Goal: Transaction & Acquisition: Purchase product/service

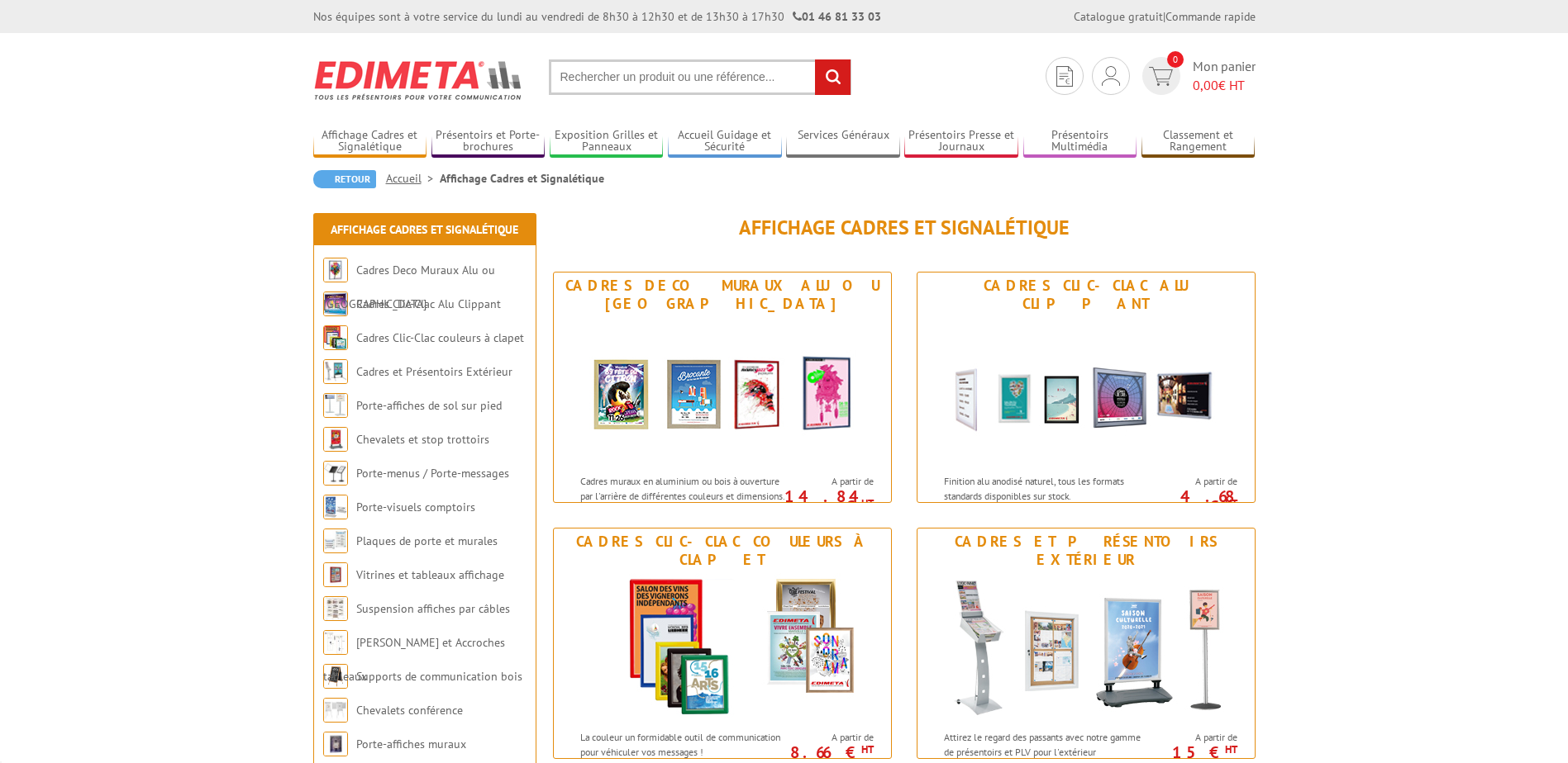
click at [624, 77] on input "text" at bounding box center [699, 78] width 302 height 36
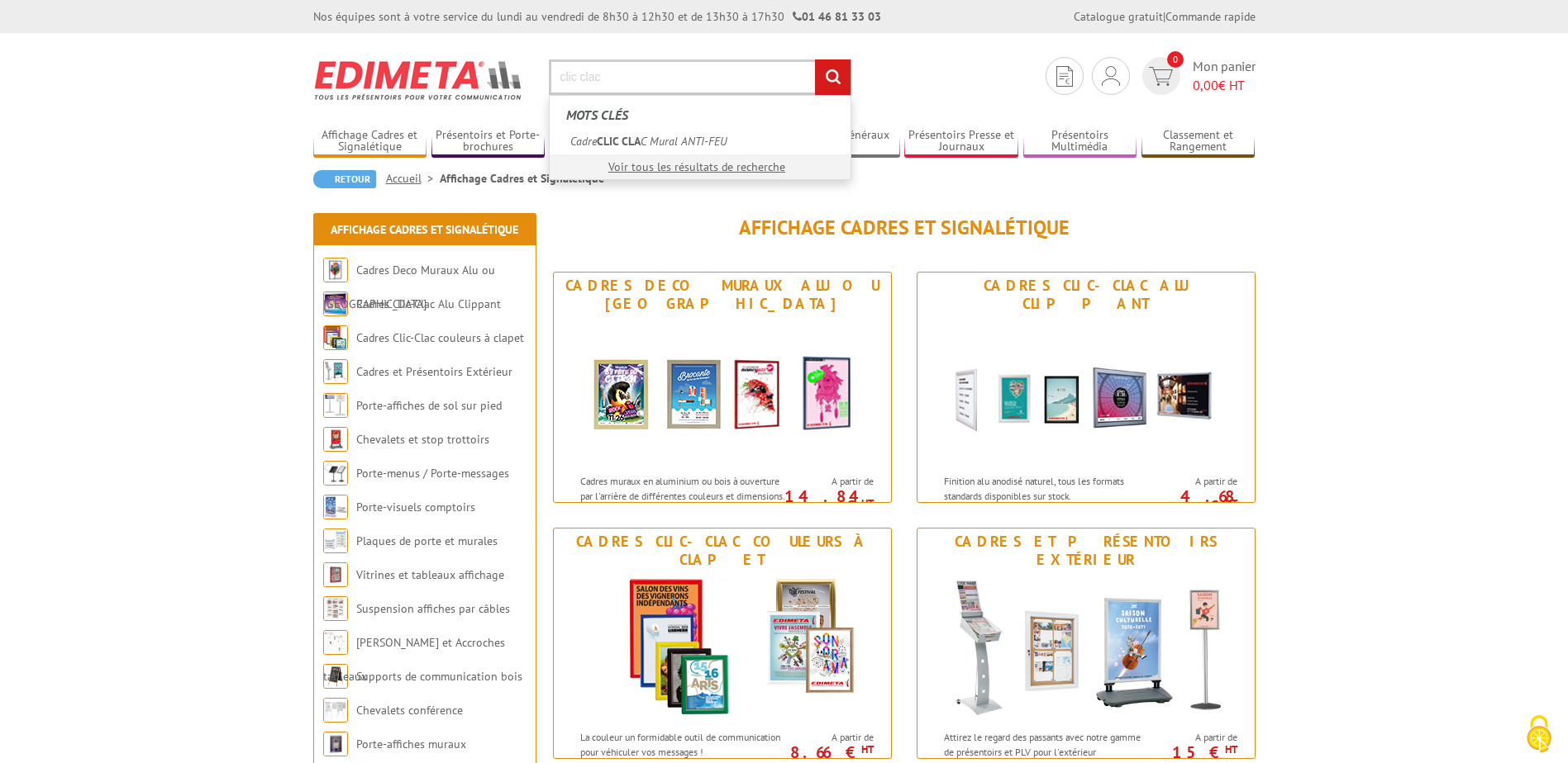
type input "clic clac"
click at [815, 60] on input "rechercher" at bounding box center [833, 78] width 36 height 36
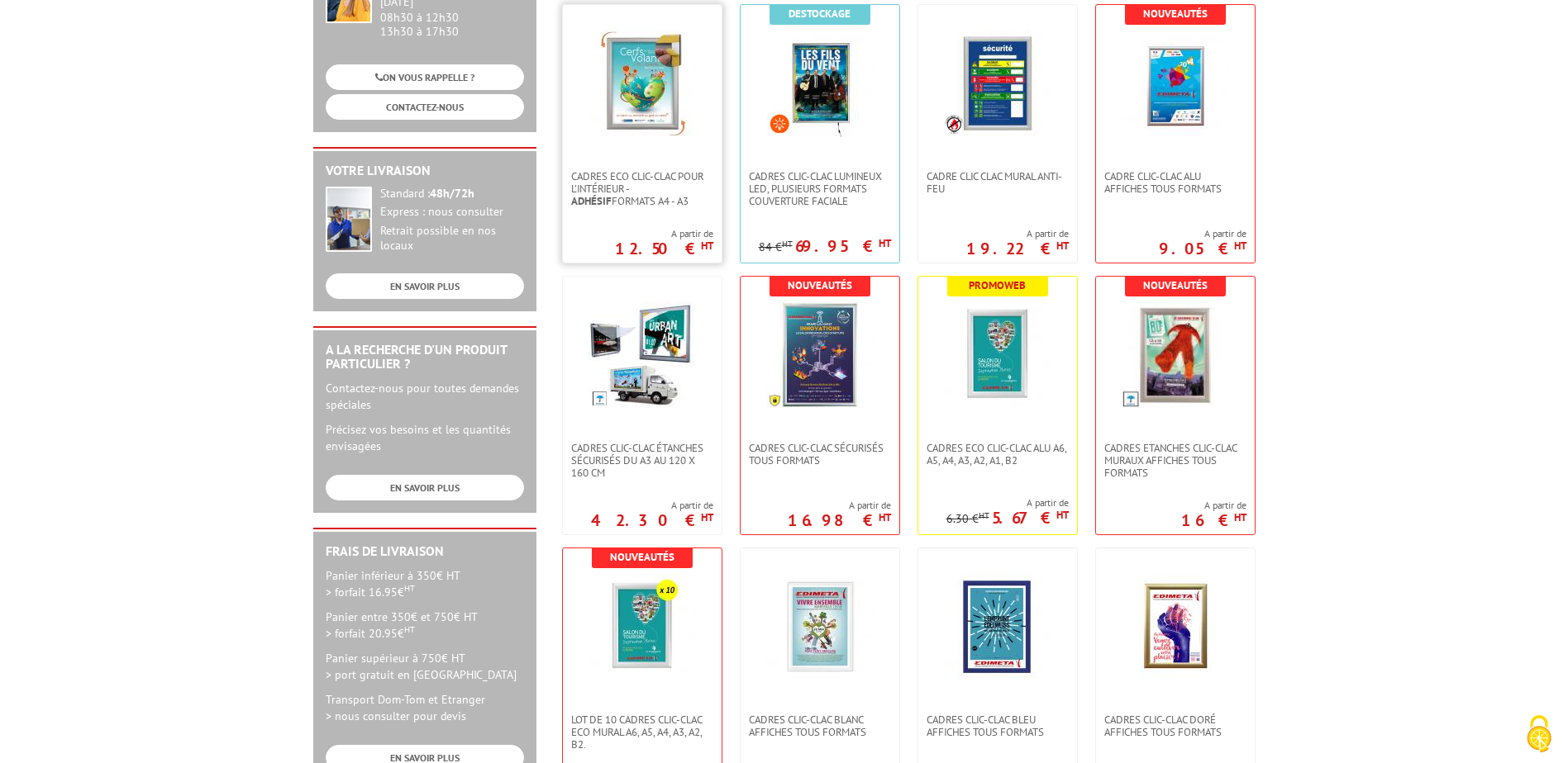
scroll to position [331, 0]
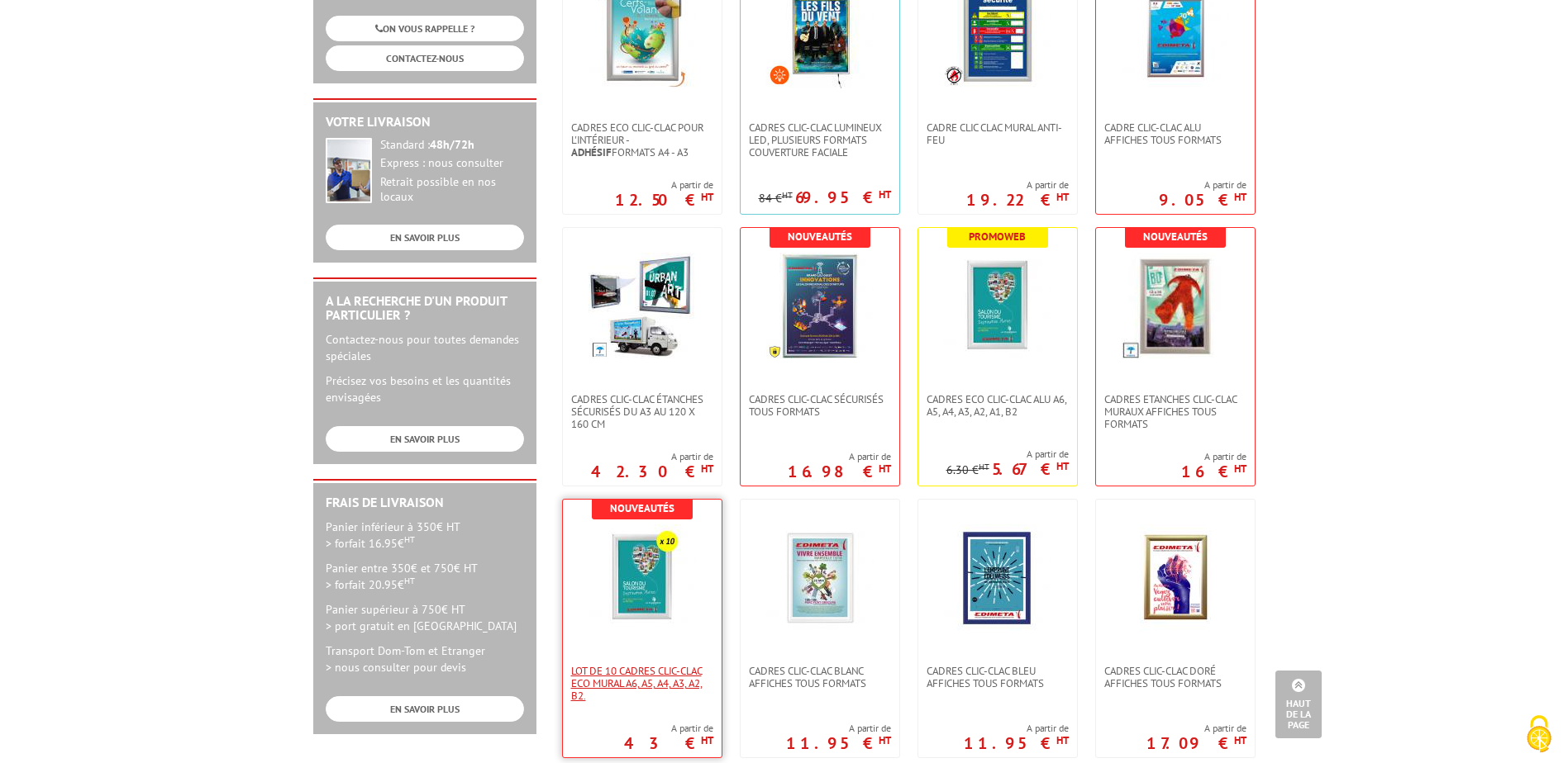
click at [647, 683] on span "Lot de 10 cadres Clic-Clac Eco mural A6, A5, A4, A3, A2, B2." at bounding box center [641, 684] width 142 height 37
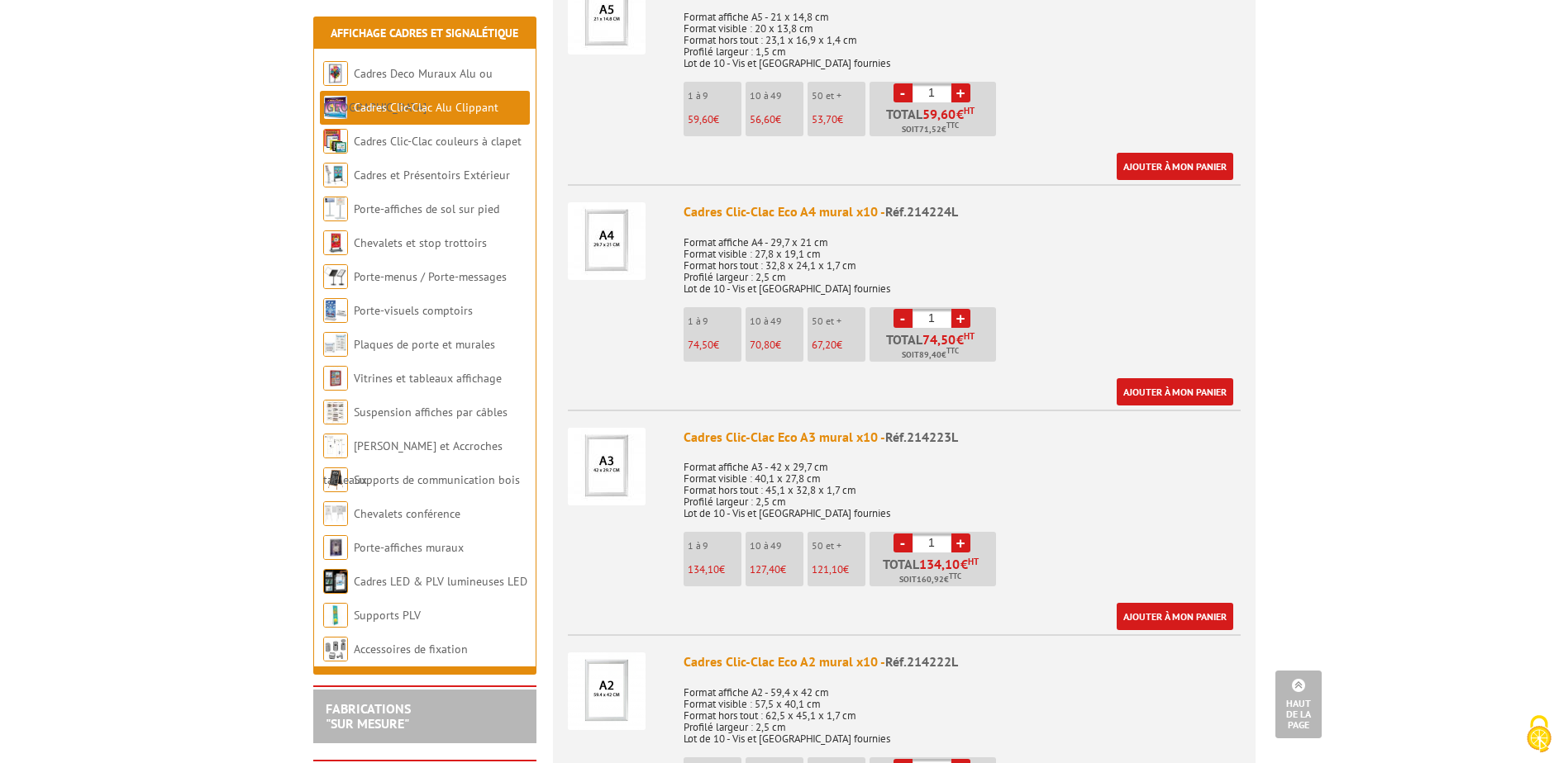
scroll to position [991, 0]
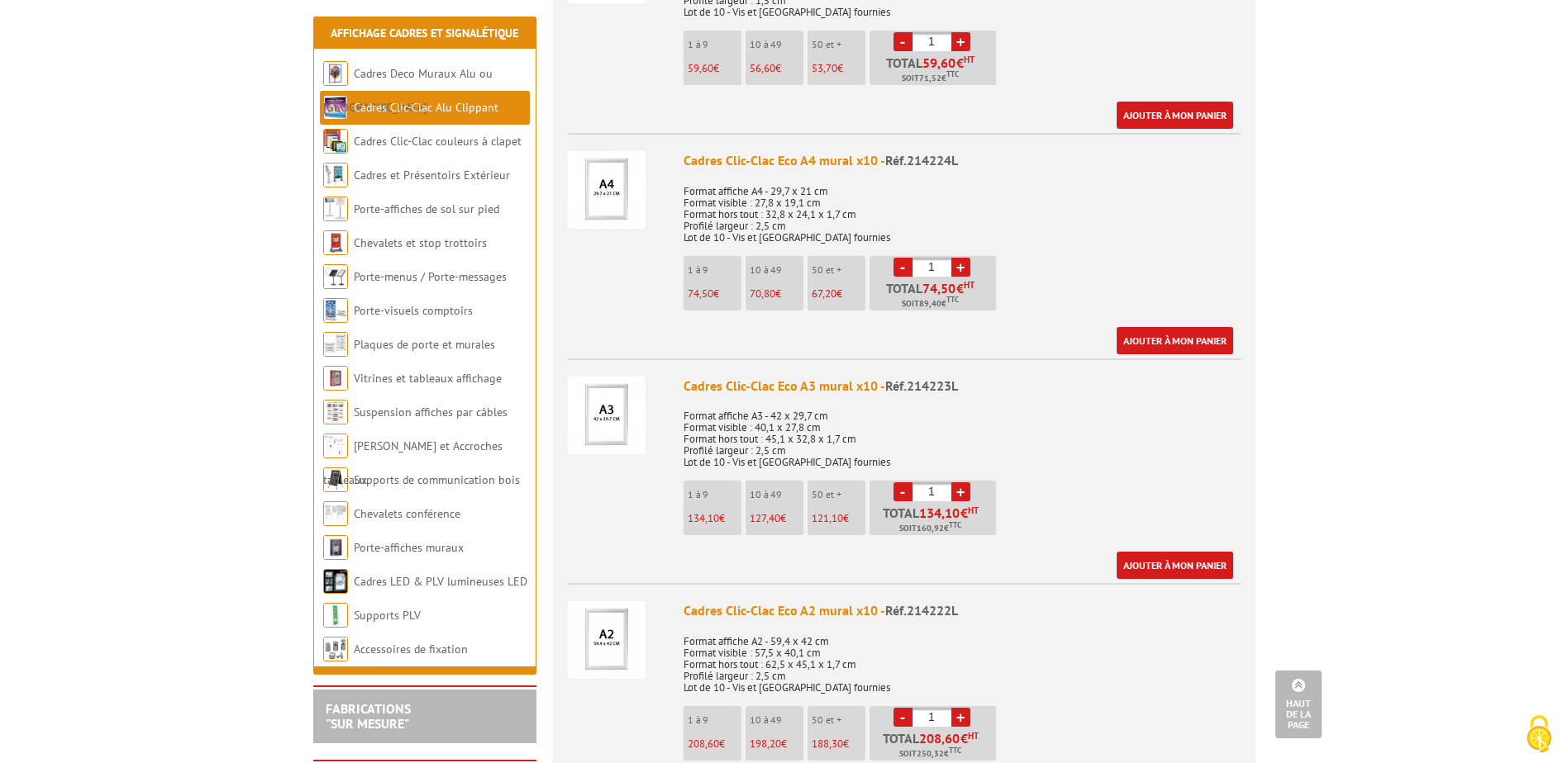
click at [967, 482] on link "+" at bounding box center [960, 491] width 19 height 19
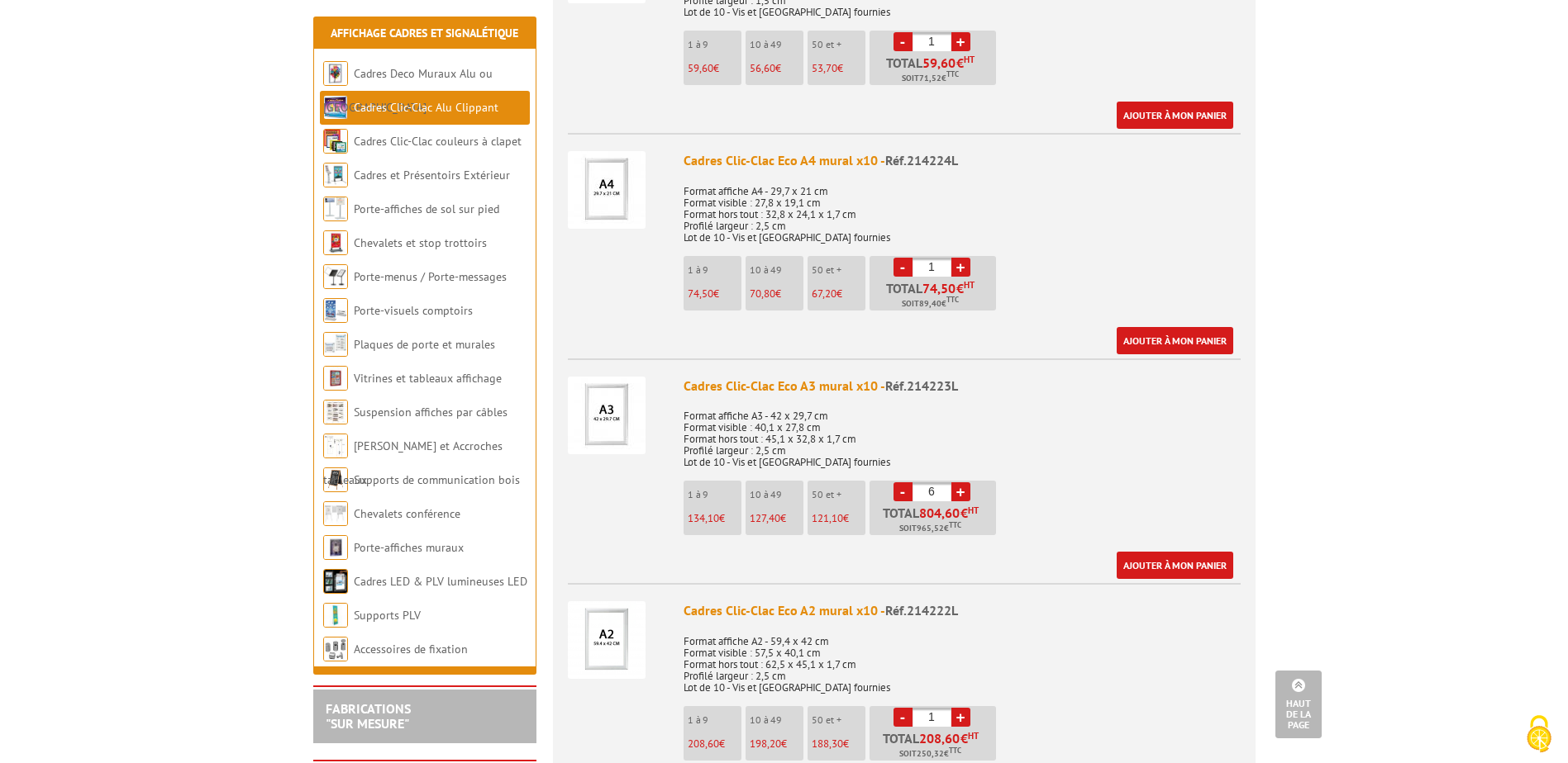
click at [967, 482] on link "+" at bounding box center [960, 491] width 19 height 19
type input "10"
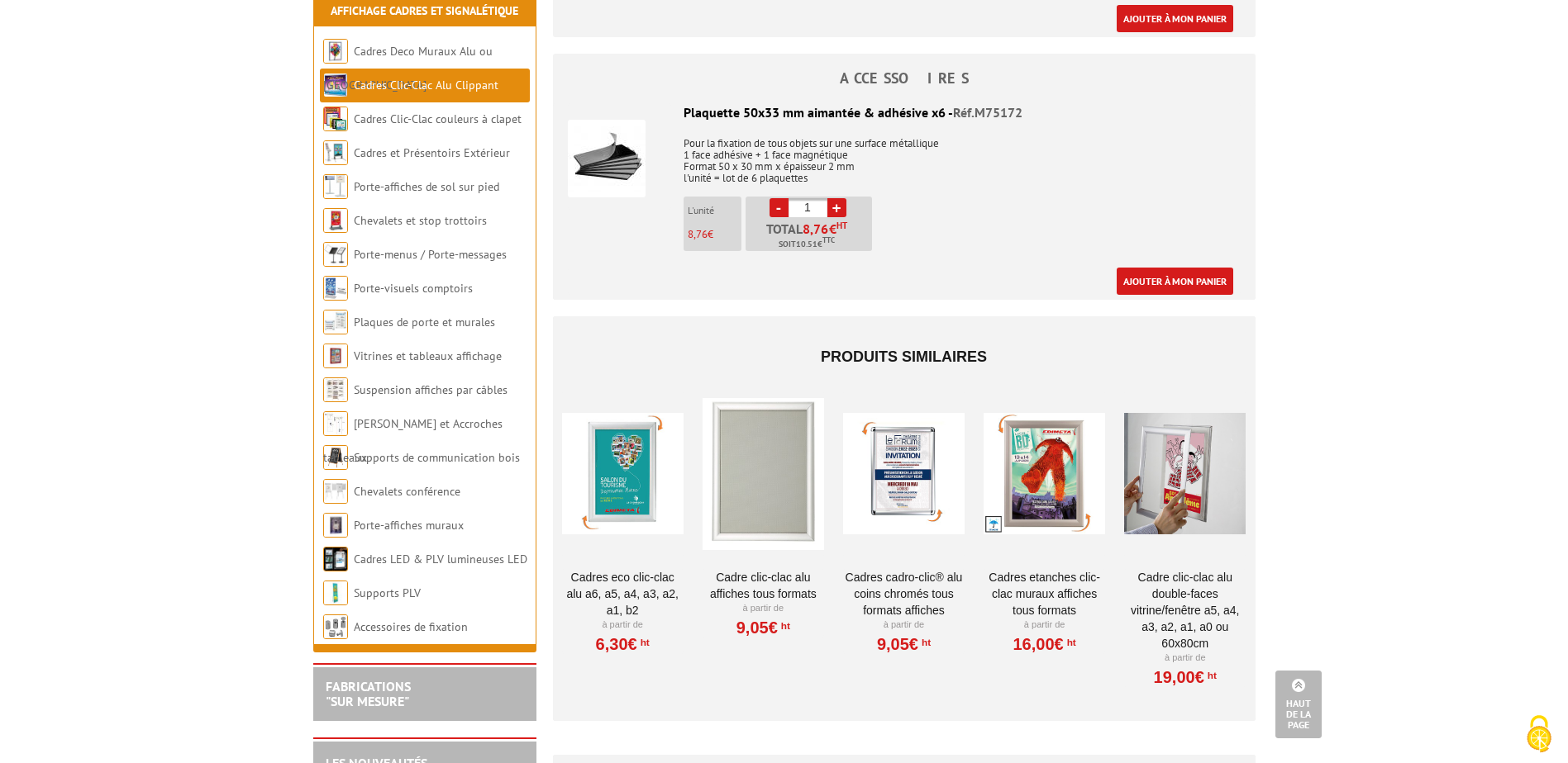
scroll to position [1735, 0]
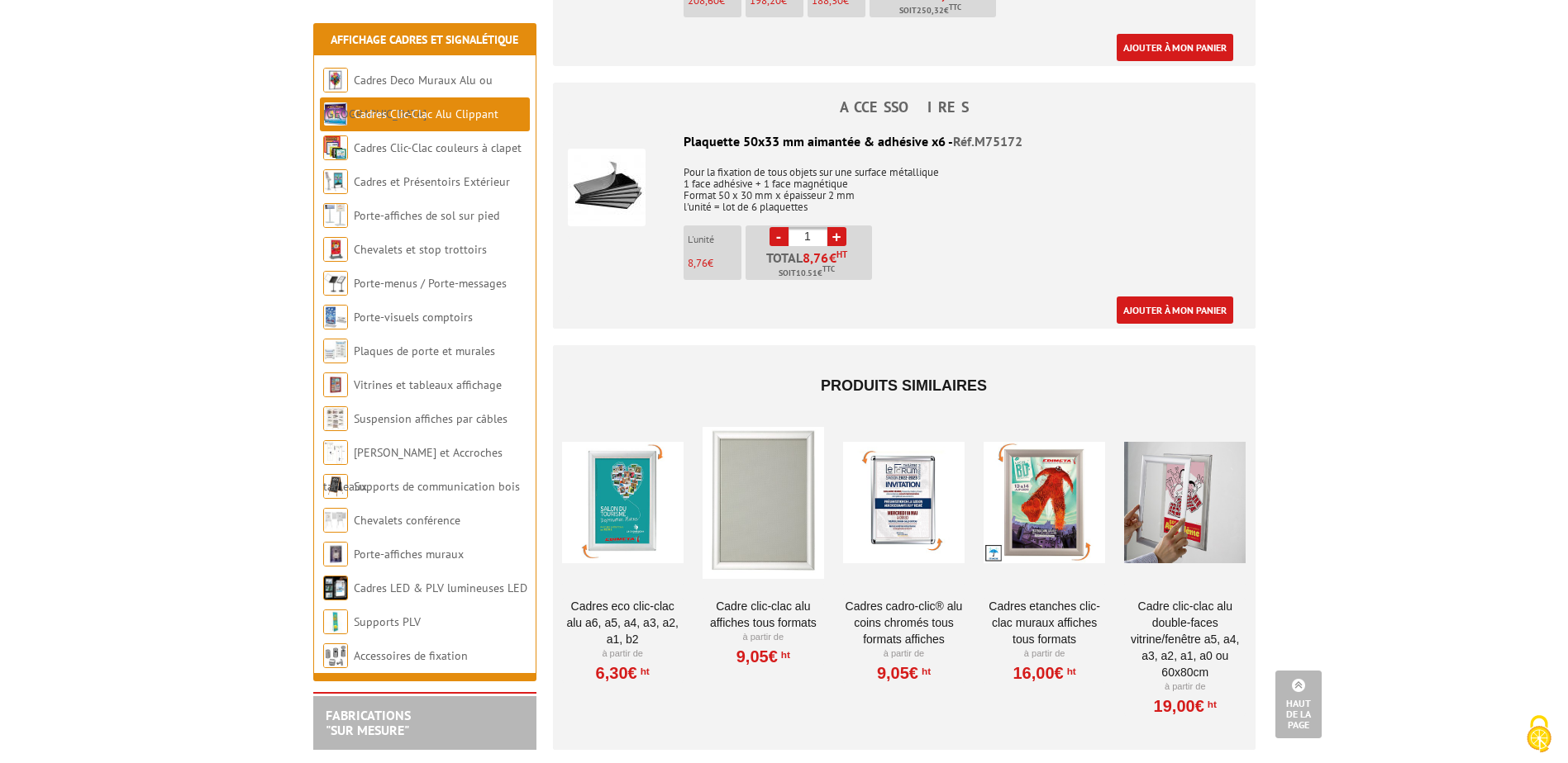
click at [748, 469] on div at bounding box center [763, 503] width 121 height 165
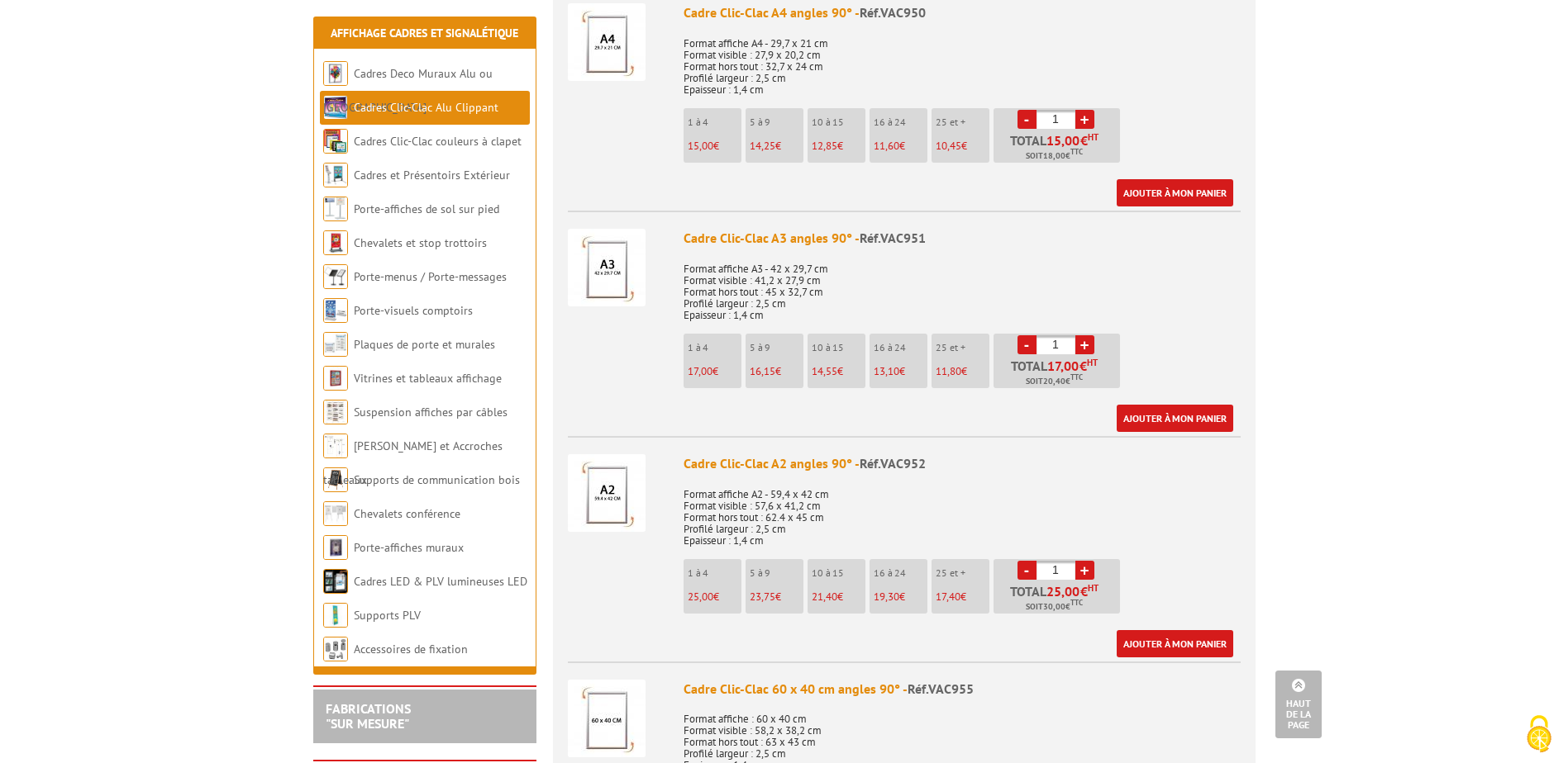
scroll to position [991, 0]
